Goal: Information Seeking & Learning: Check status

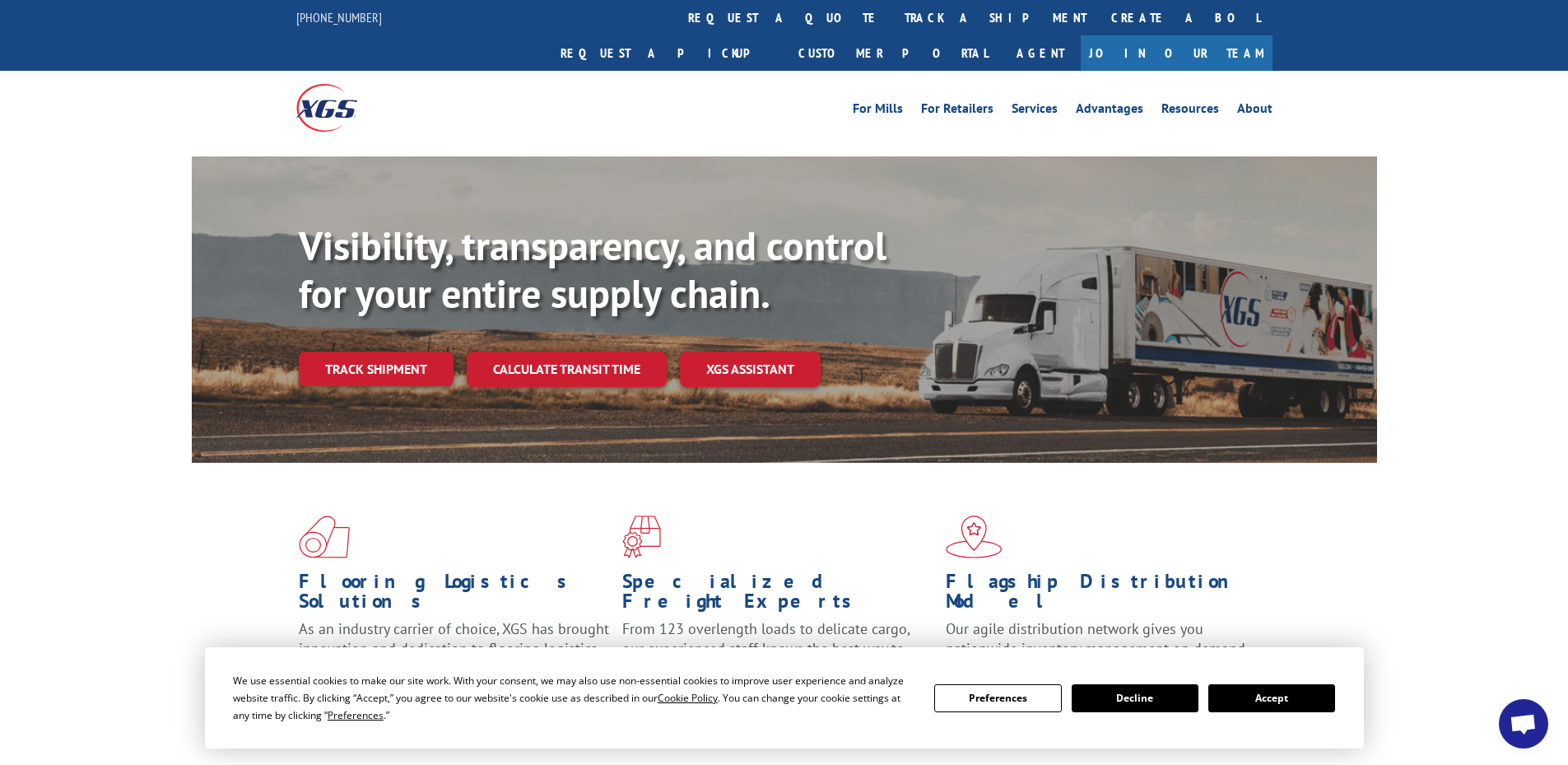
click at [440, 352] on link "Track shipment" at bounding box center [375, 368] width 155 height 34
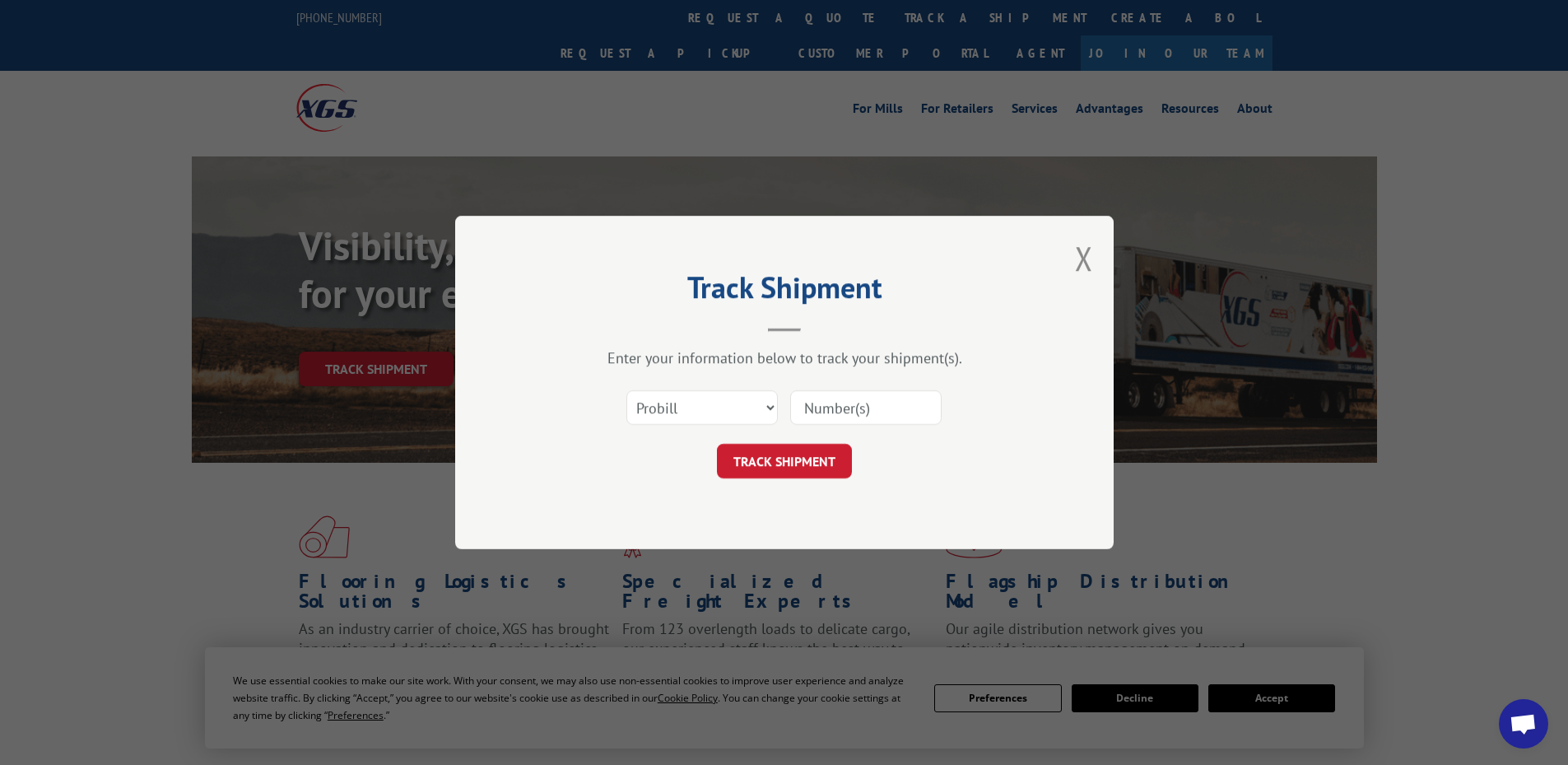
drag, startPoint x: 708, startPoint y: 389, endPoint x: 699, endPoint y: 413, distance: 25.6
click at [707, 391] on div "Select category... Probill BOL PO" at bounding box center [702, 407] width 150 height 38
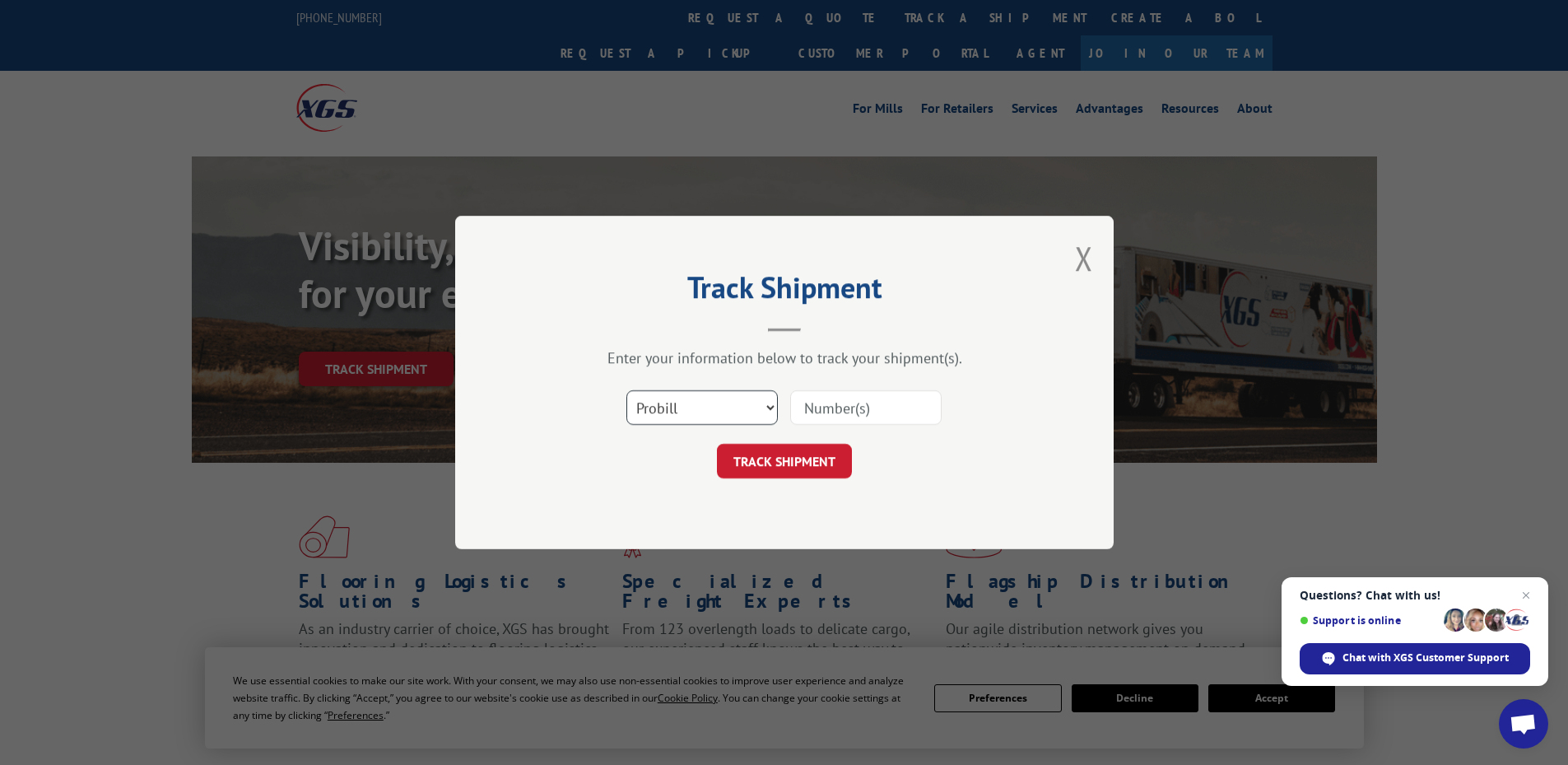
click at [670, 424] on select "Select category... Probill BOL PO" at bounding box center [701, 407] width 151 height 34
select select "po"
click at [626, 390] on select "Select category... Probill BOL PO" at bounding box center [701, 407] width 151 height 34
drag, startPoint x: 832, startPoint y: 413, endPoint x: 820, endPoint y: 409, distance: 12.6
click at [830, 413] on input at bounding box center [865, 407] width 151 height 34
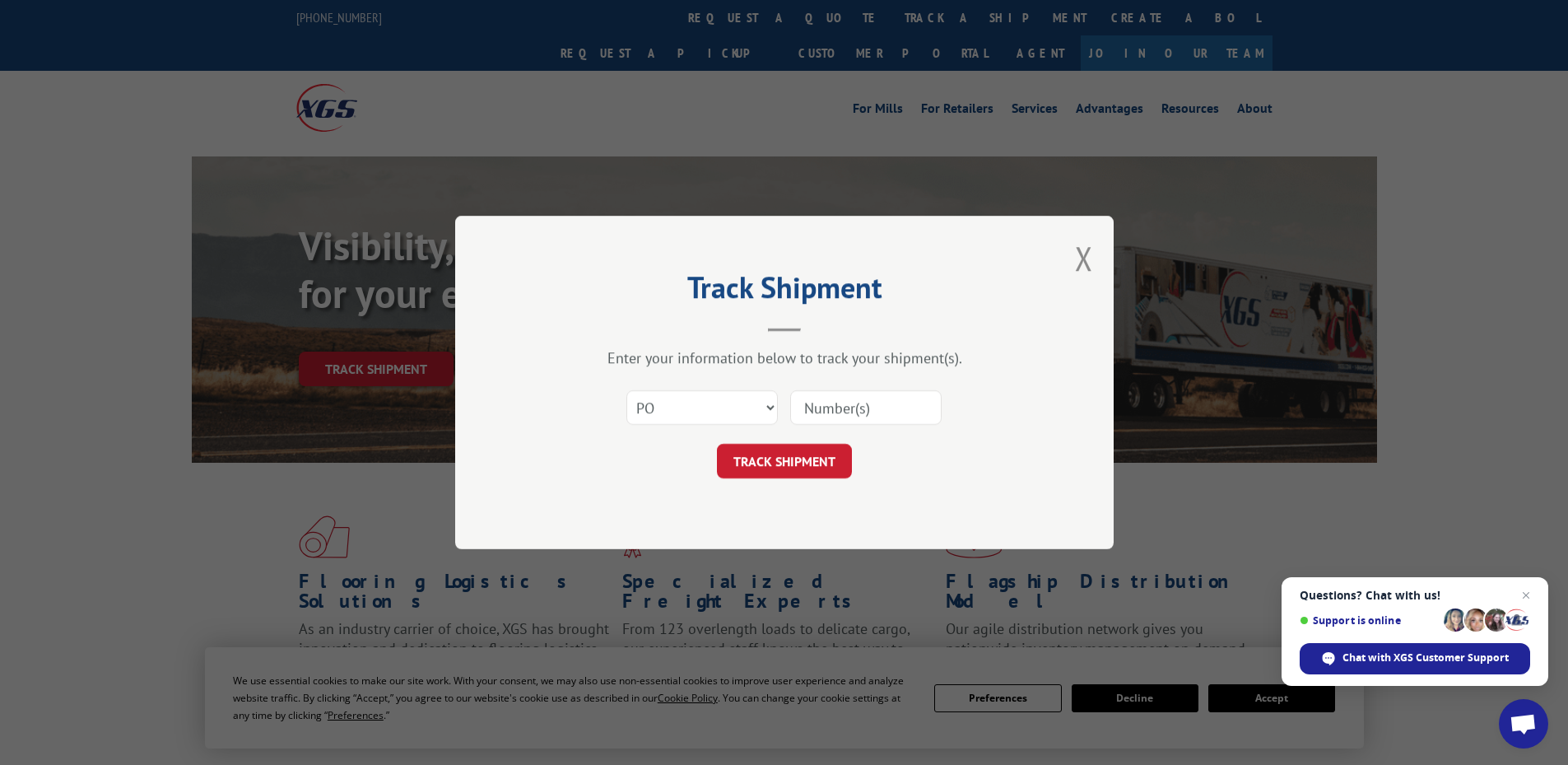
paste input "32500436"
type input "32500436"
click at [772, 458] on button "TRACK SHIPMENT" at bounding box center [784, 460] width 135 height 34
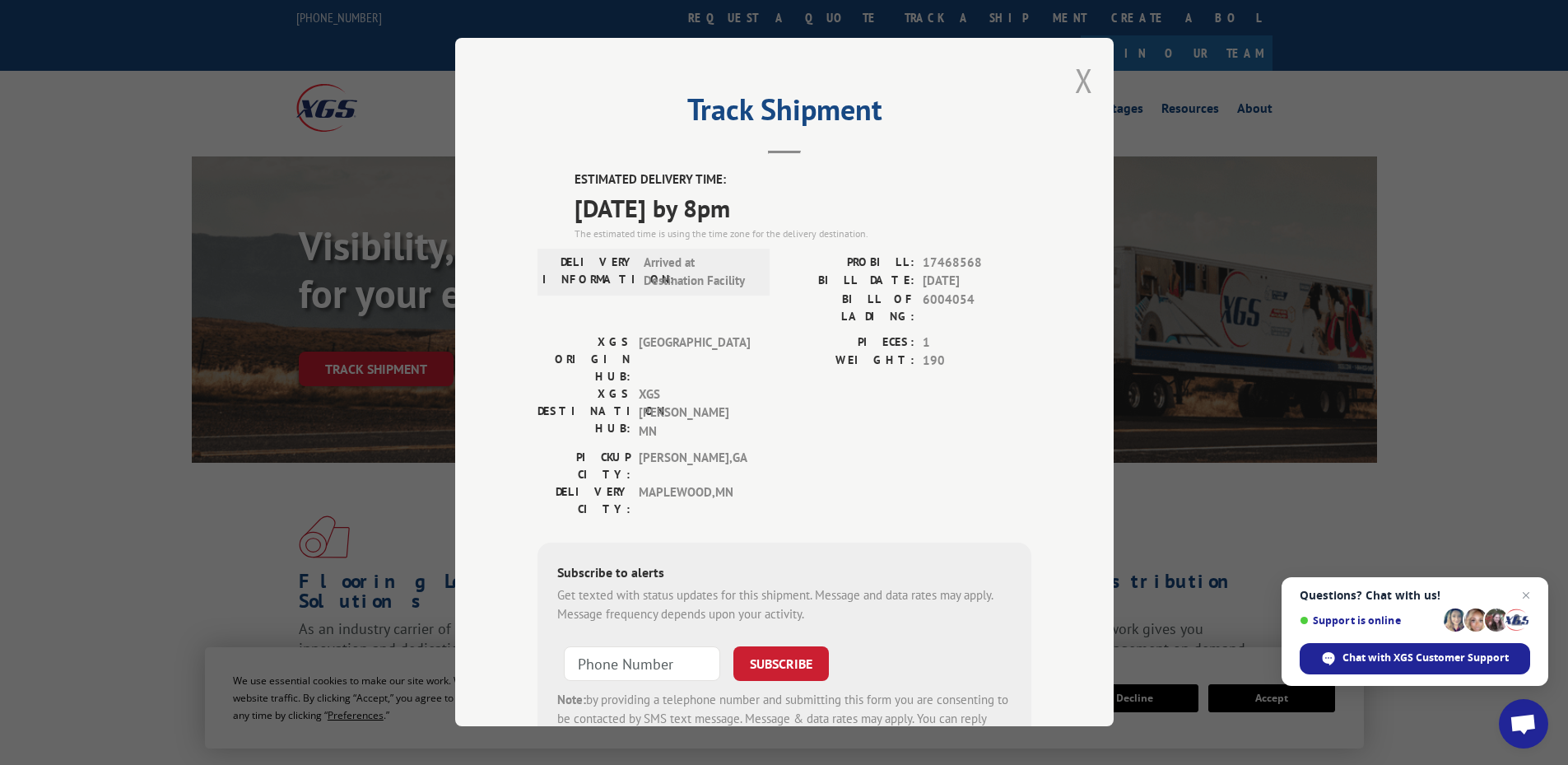
click at [1075, 85] on button "Close modal" at bounding box center [1084, 80] width 18 height 43
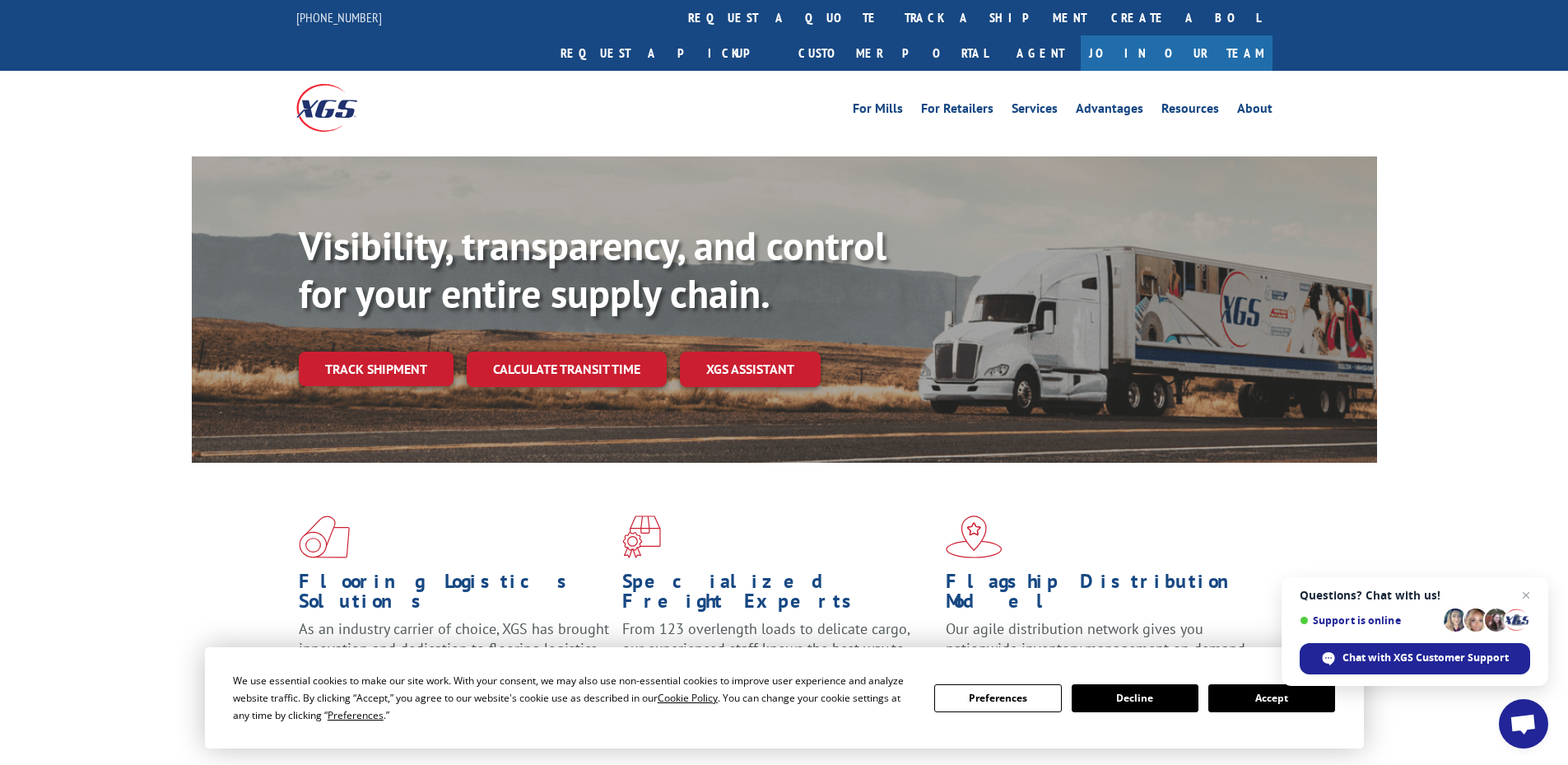
drag, startPoint x: 378, startPoint y: 345, endPoint x: 415, endPoint y: 348, distance: 37.1
click at [380, 352] on link "Track shipment" at bounding box center [375, 368] width 155 height 34
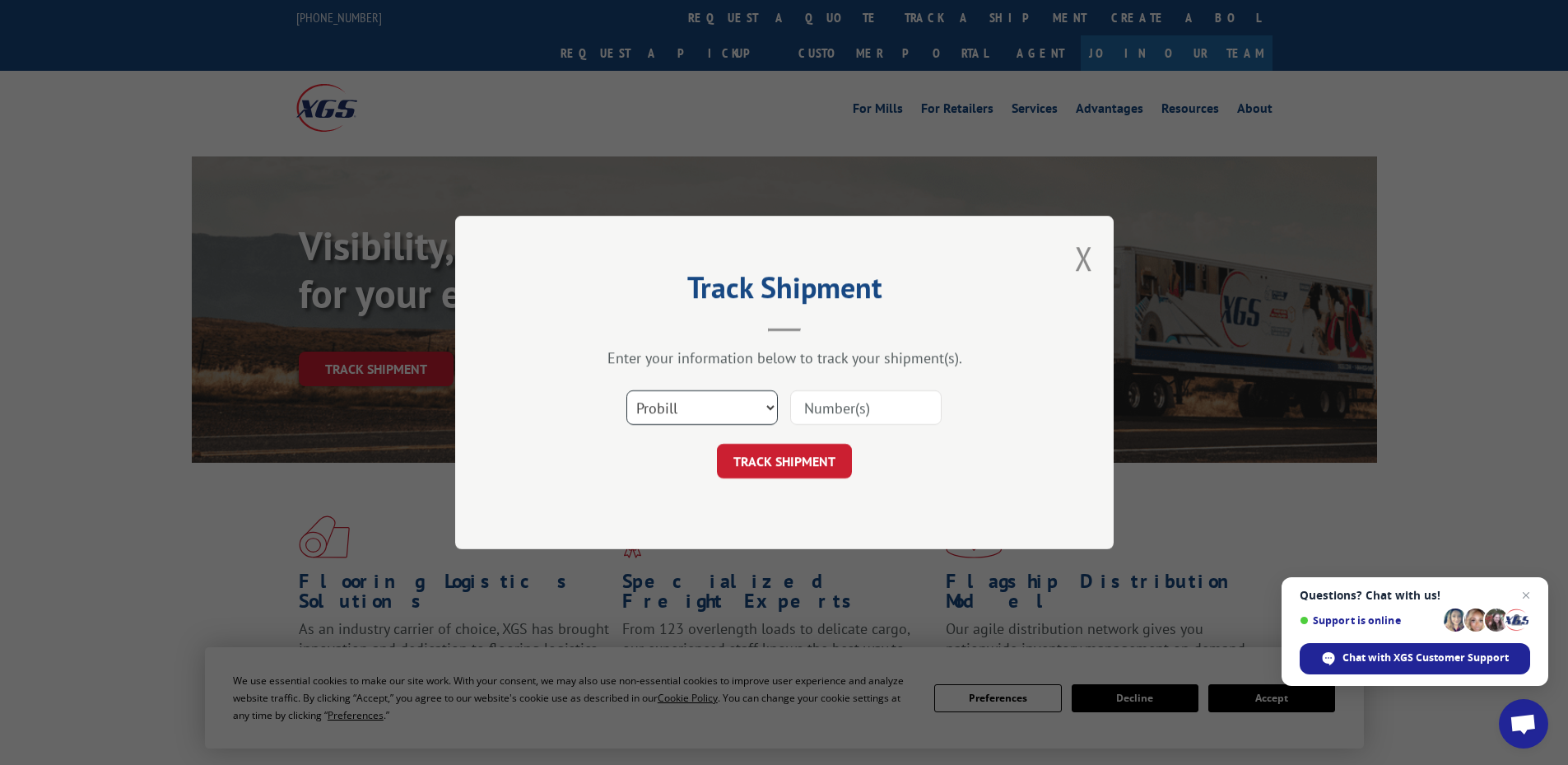
drag, startPoint x: 670, startPoint y: 403, endPoint x: 664, endPoint y: 424, distance: 21.8
click at [671, 403] on select "Select category... Probill BOL PO" at bounding box center [701, 407] width 151 height 34
select select "po"
click at [626, 390] on select "Select category... Probill BOL PO" at bounding box center [701, 407] width 151 height 34
click at [856, 403] on input at bounding box center [865, 407] width 151 height 34
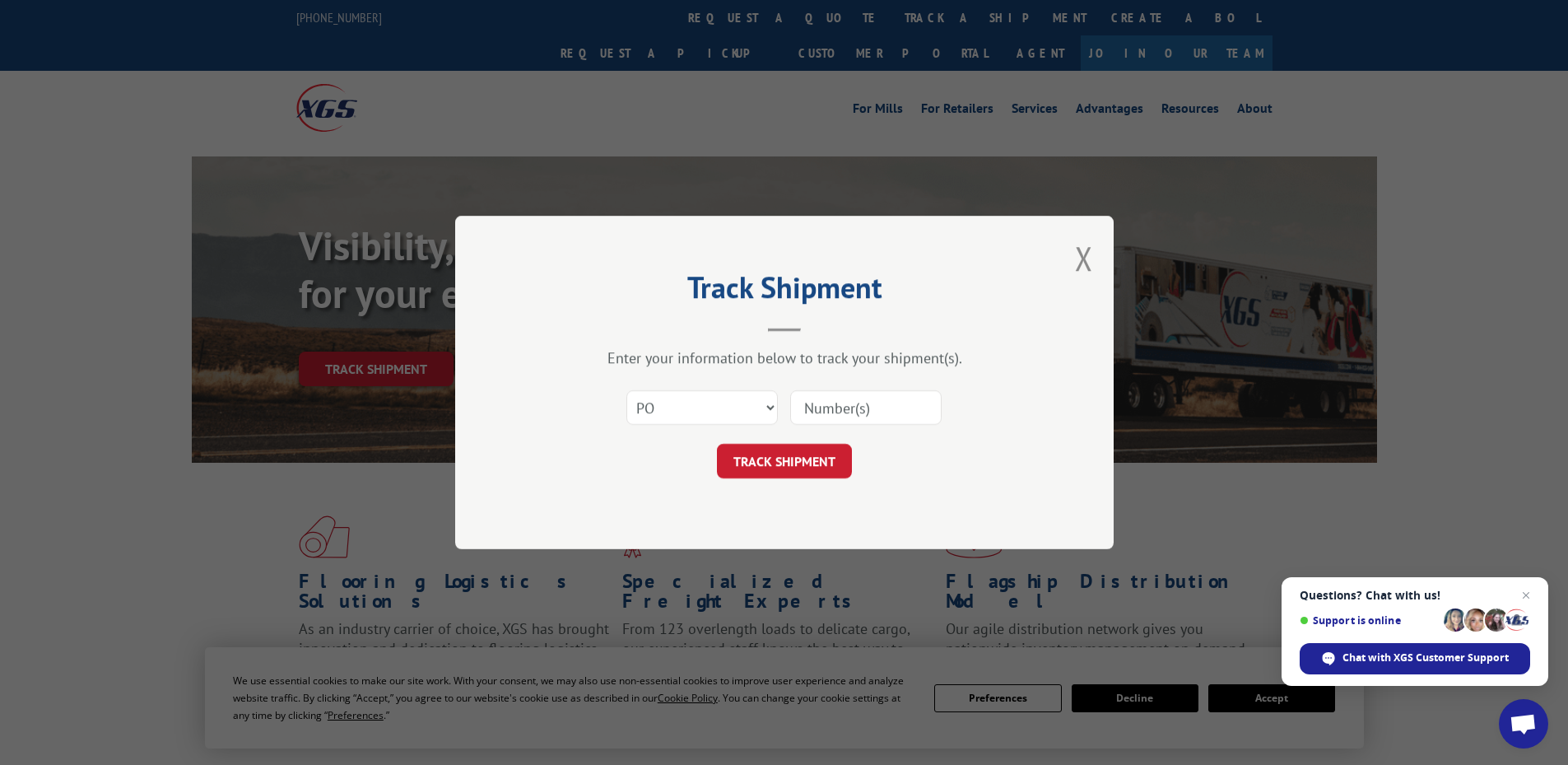
paste input "32500470"
type input "32500470"
click at [716, 443] on button "TRACK SHIPMENT" at bounding box center [784, 460] width 135 height 34
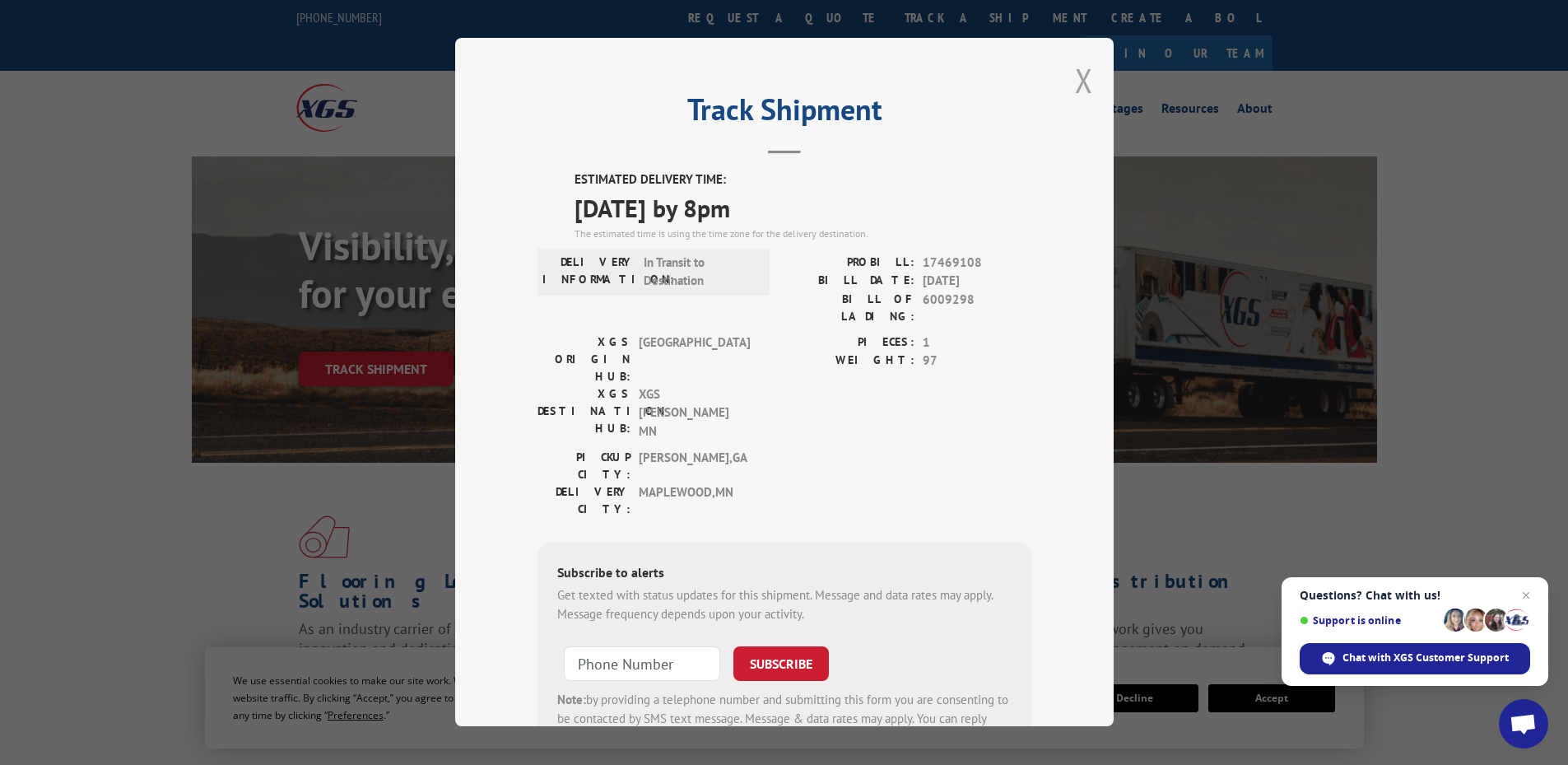
click at [1083, 82] on button "Close modal" at bounding box center [1084, 80] width 18 height 43
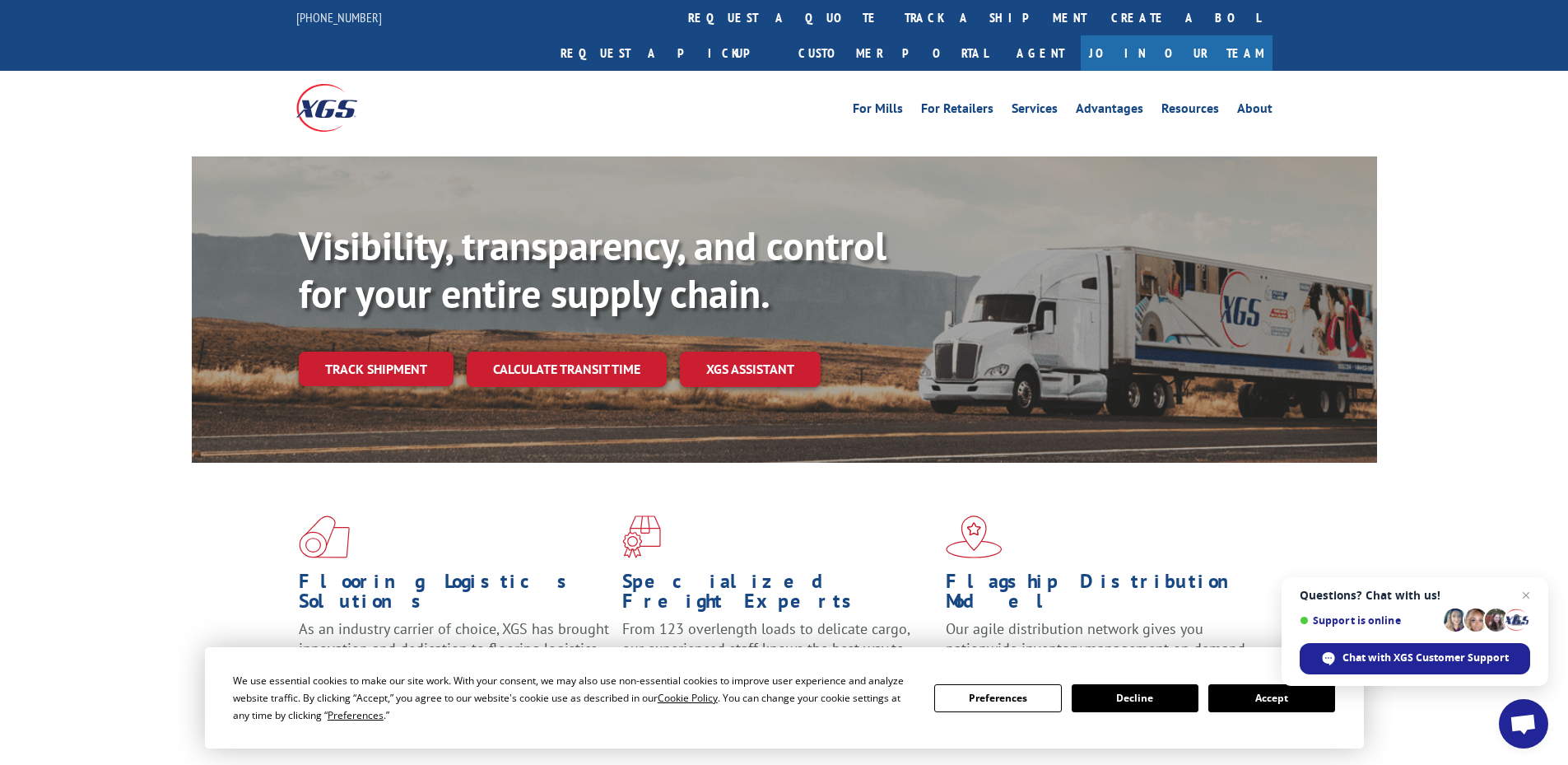
click at [512, 463] on div "Flooring Logistics Solutions As an industry carrier of choice, XGS has brought …" at bounding box center [784, 614] width 1185 height 302
